Goal: Navigation & Orientation: Find specific page/section

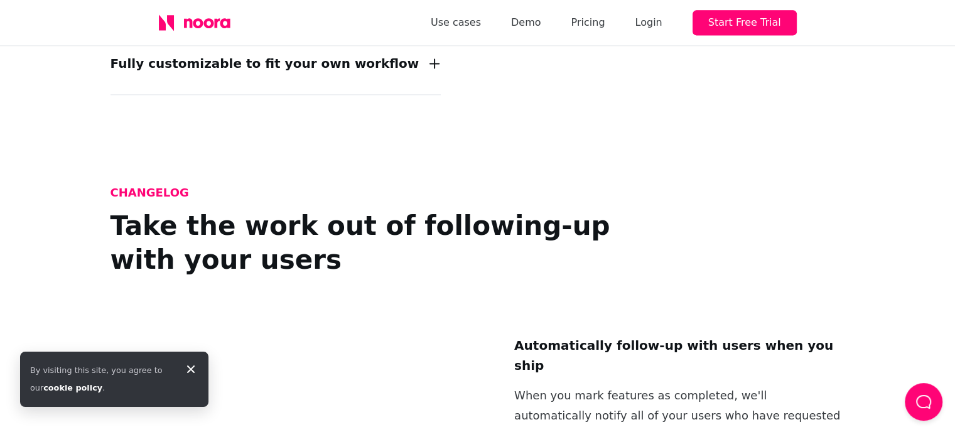
scroll to position [1570, 0]
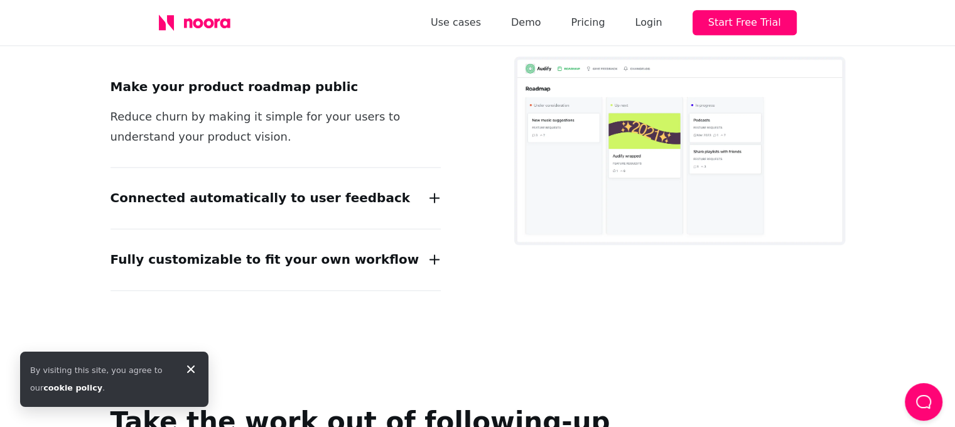
click at [222, 31] on div "Use cases Demo Pricing Login Start Free Trial" at bounding box center [478, 22] width 678 height 45
click at [224, 26] on icon at bounding box center [225, 23] width 10 height 10
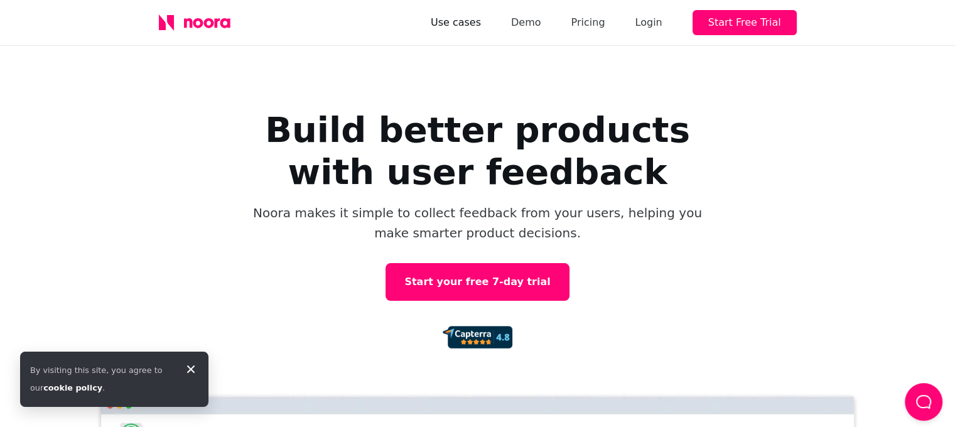
click at [481, 22] on link "Use cases" at bounding box center [456, 23] width 50 height 18
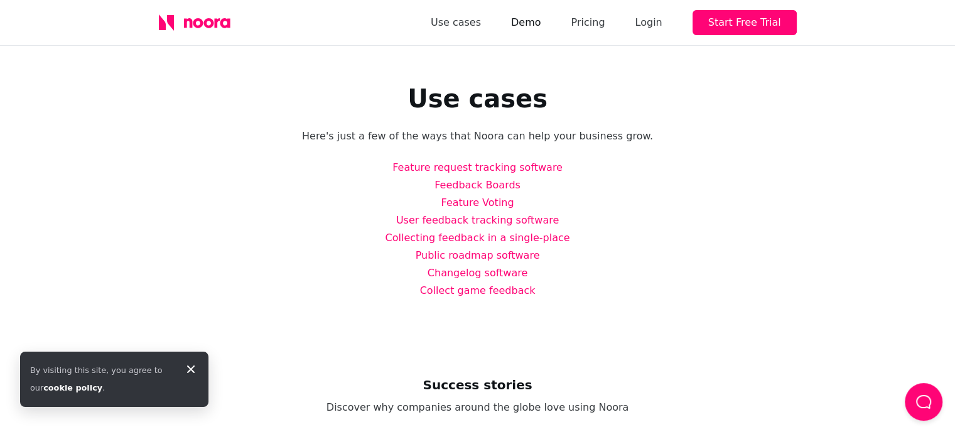
click at [541, 31] on link "Demo" at bounding box center [526, 23] width 30 height 18
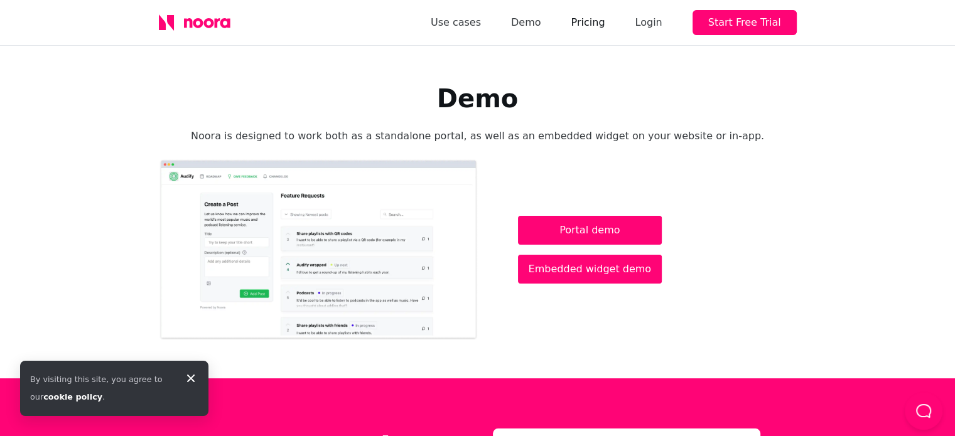
click at [590, 30] on link "Pricing" at bounding box center [588, 23] width 34 height 18
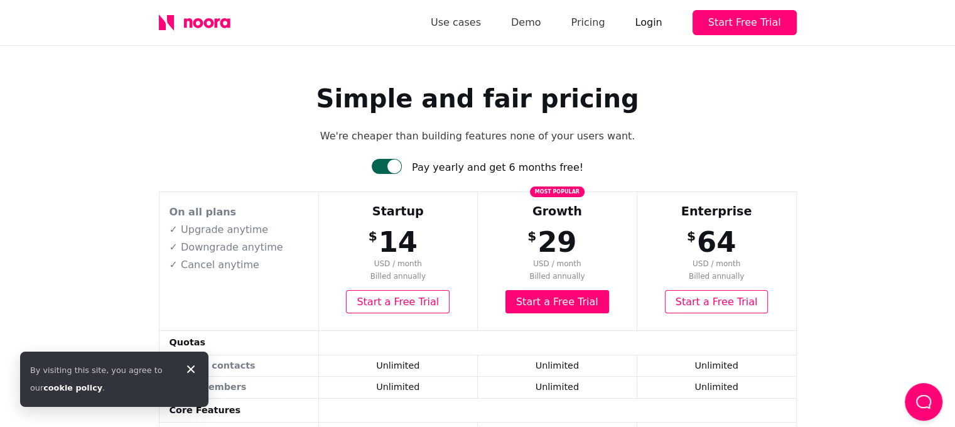
click at [650, 23] on div "Login" at bounding box center [648, 23] width 27 height 18
